Goal: Information Seeking & Learning: Learn about a topic

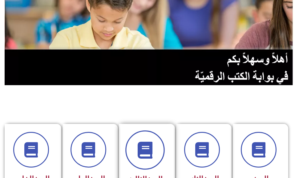
scroll to position [62, 0]
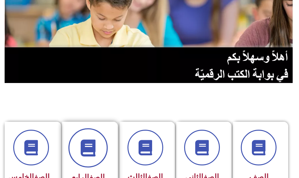
click at [90, 162] on span at bounding box center [88, 147] width 39 height 39
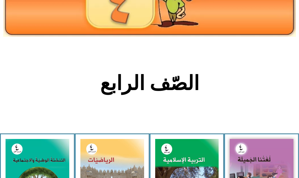
scroll to position [92, 0]
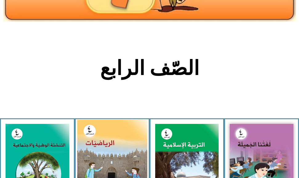
click at [90, 159] on img at bounding box center [112, 164] width 70 height 88
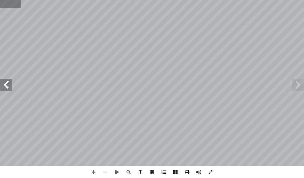
click at [11, 4] on input "text" at bounding box center [10, 4] width 21 height 8
type input "**"
click at [300, 87] on span at bounding box center [298, 85] width 12 height 12
click at [10, 82] on span at bounding box center [6, 85] width 12 height 12
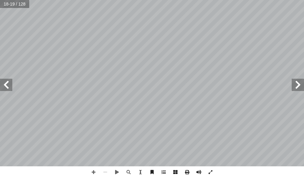
click at [10, 82] on span at bounding box center [6, 85] width 12 height 12
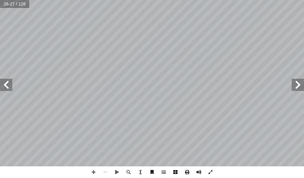
click at [10, 82] on span at bounding box center [6, 85] width 12 height 12
click at [92, 175] on span at bounding box center [94, 173] width 12 height 12
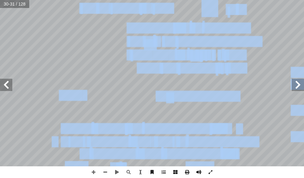
click at [193, 168] on div "26 يتوقع من الطلبة بعد الانتهاء من دراسة هذه الوحدة والتفاعل مع ضمن الملايين ِ …" at bounding box center [152, 89] width 304 height 178
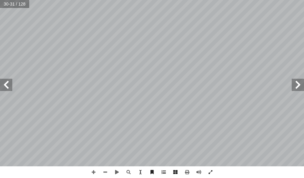
click at [299, 85] on span at bounding box center [298, 85] width 12 height 12
click at [10, 85] on span at bounding box center [6, 85] width 12 height 12
click at [10, 86] on span at bounding box center [6, 85] width 12 height 12
click at [92, 171] on span at bounding box center [94, 173] width 12 height 12
click at [93, 173] on span at bounding box center [94, 173] width 12 height 12
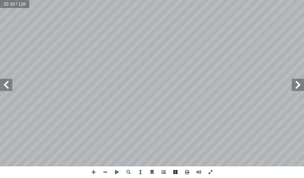
click at [10, 42] on html "الصفحة الرئيسية الصف الأول الصف الثاني الصف الثالث الصف الرابع الصف الخامس الصف…" at bounding box center [152, 21] width 304 height 42
click at [304, 42] on html "الصفحة الرئيسية الصف الأول الصف الثاني الصف الثالث الصف الرابع الصف الخامس الصف…" at bounding box center [152, 21] width 304 height 42
click at [95, 171] on span at bounding box center [94, 173] width 12 height 12
click at [91, 174] on span at bounding box center [94, 173] width 12 height 12
click at [301, 83] on span at bounding box center [298, 85] width 12 height 12
